Goal: Transaction & Acquisition: Purchase product/service

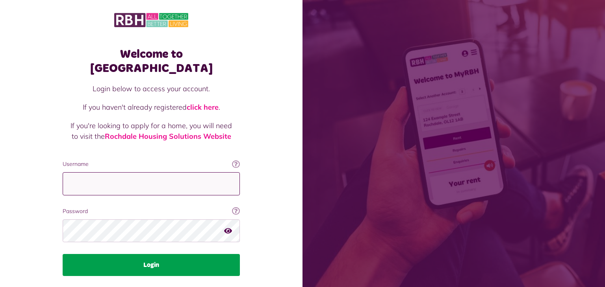
type input "**********"
click at [153, 254] on button "Login" at bounding box center [151, 265] width 177 height 22
click at [151, 254] on button "Login" at bounding box center [151, 265] width 177 height 22
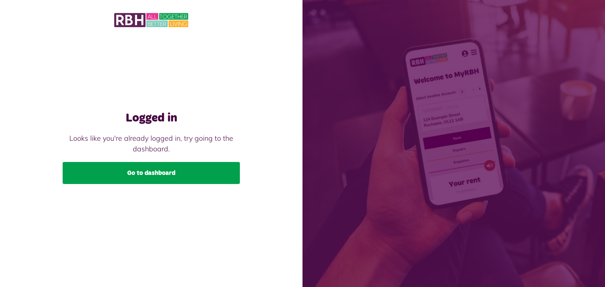
click at [154, 174] on link "Go to dashboard" at bounding box center [151, 173] width 177 height 22
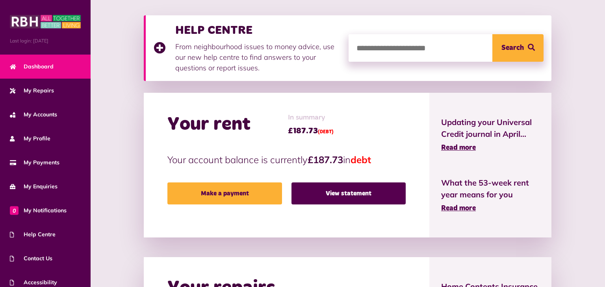
scroll to position [105, 0]
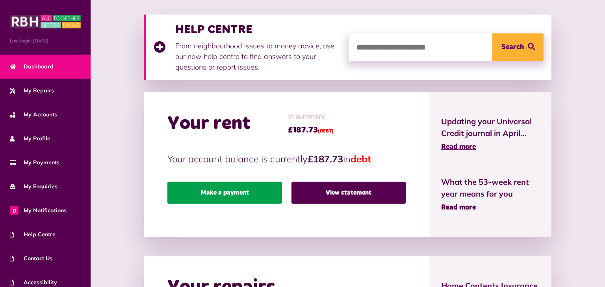
click at [236, 189] on link "Make a payment" at bounding box center [224, 193] width 114 height 22
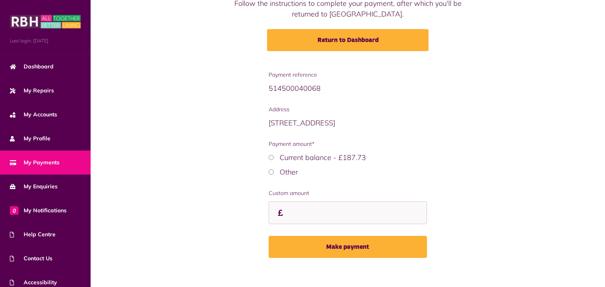
scroll to position [86, 0]
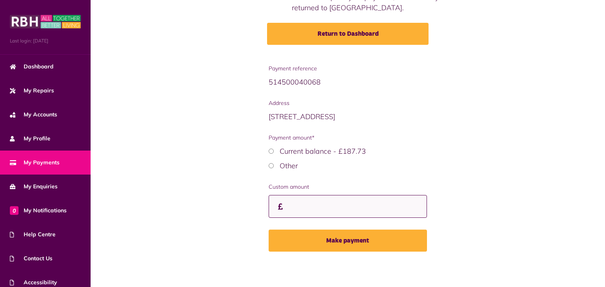
click at [294, 208] on input "Custom amount" at bounding box center [348, 206] width 158 height 23
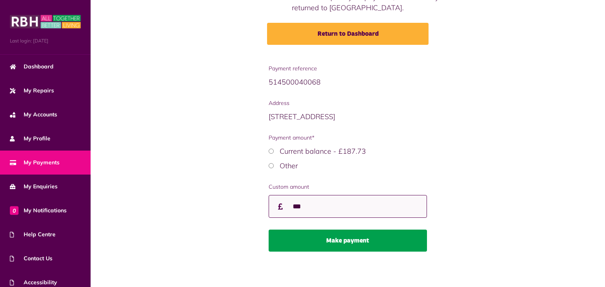
type input "***"
click at [332, 237] on button "Make payment" at bounding box center [348, 241] width 158 height 22
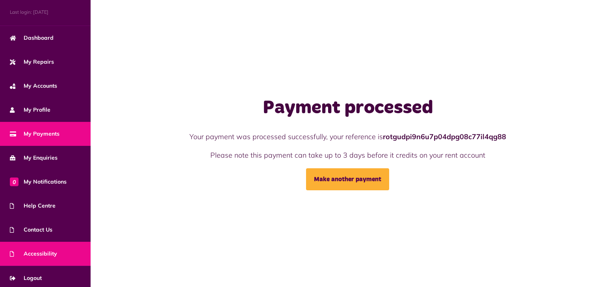
scroll to position [32, 0]
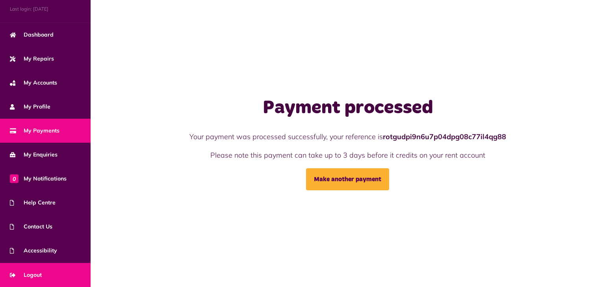
click at [30, 274] on span "Logout" at bounding box center [26, 275] width 32 height 8
